Goal: Task Accomplishment & Management: Manage account settings

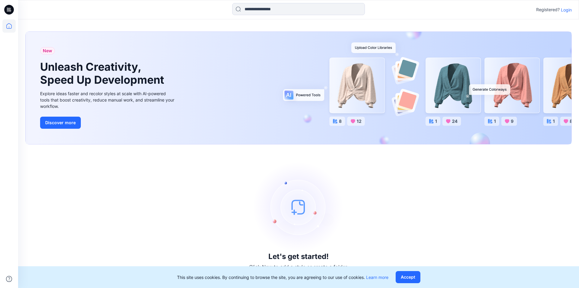
click at [345, 88] on div "New Unleash Creativity, Speed Up Development Explore ideas faster and recolor s…" at bounding box center [299, 88] width 546 height 112
click at [454, 83] on div "New Unleash Creativity, Speed Up Development Explore ideas faster and recolor s…" at bounding box center [299, 88] width 546 height 112
click at [567, 10] on p "Login" at bounding box center [566, 10] width 11 height 6
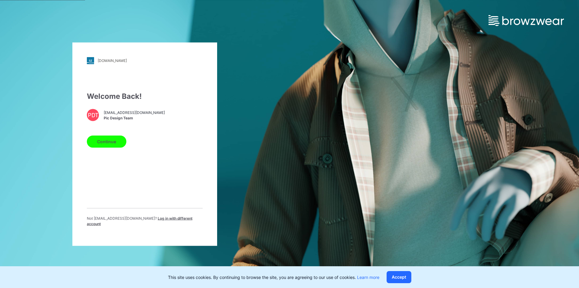
click at [104, 143] on button "Continue" at bounding box center [107, 141] width 40 height 12
click at [105, 143] on button "Continue" at bounding box center [107, 141] width 40 height 12
